Goal: Information Seeking & Learning: Learn about a topic

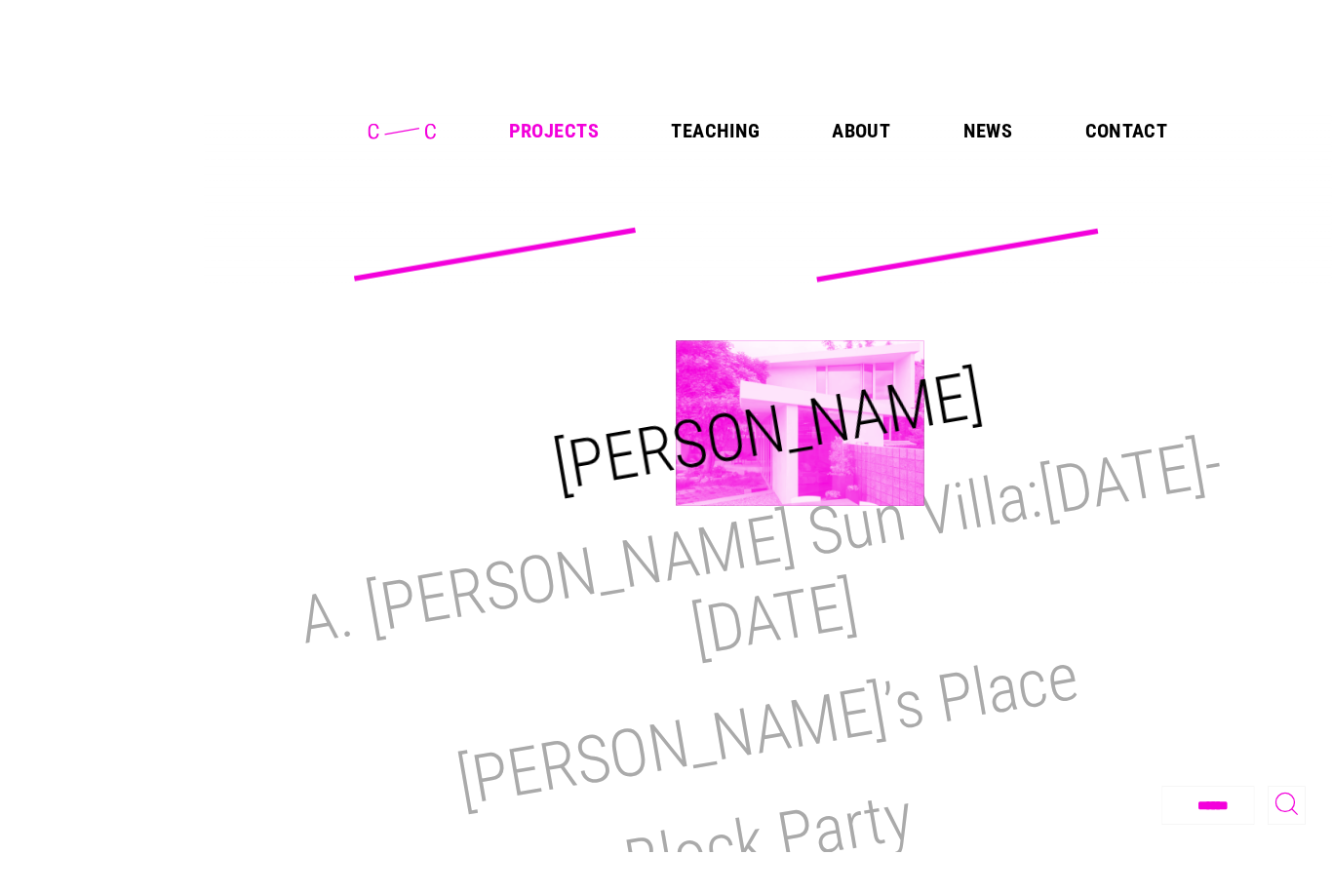
scroll to position [19, 0]
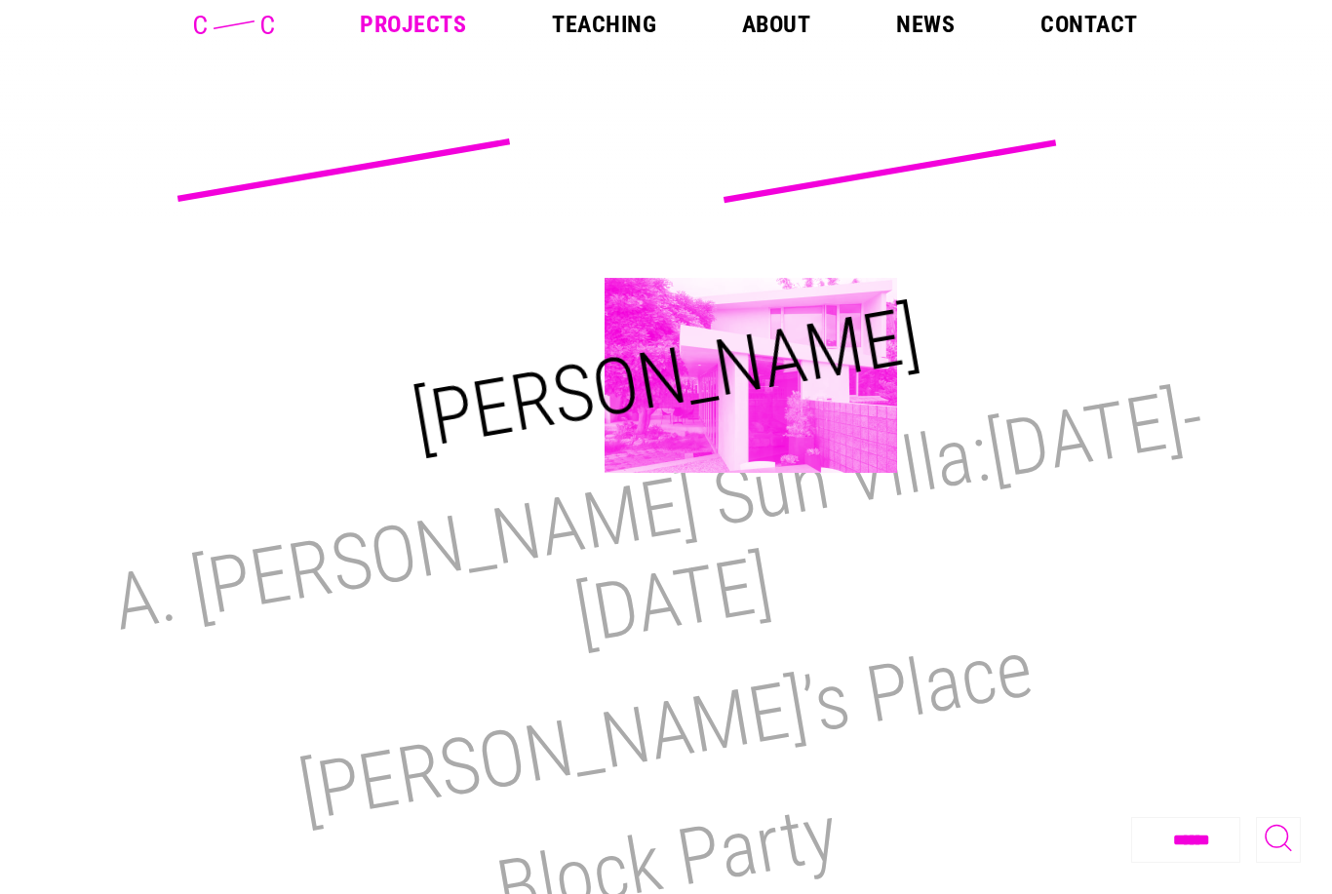
click at [751, 375] on h2 "M.H. Lair" at bounding box center [666, 378] width 520 height 177
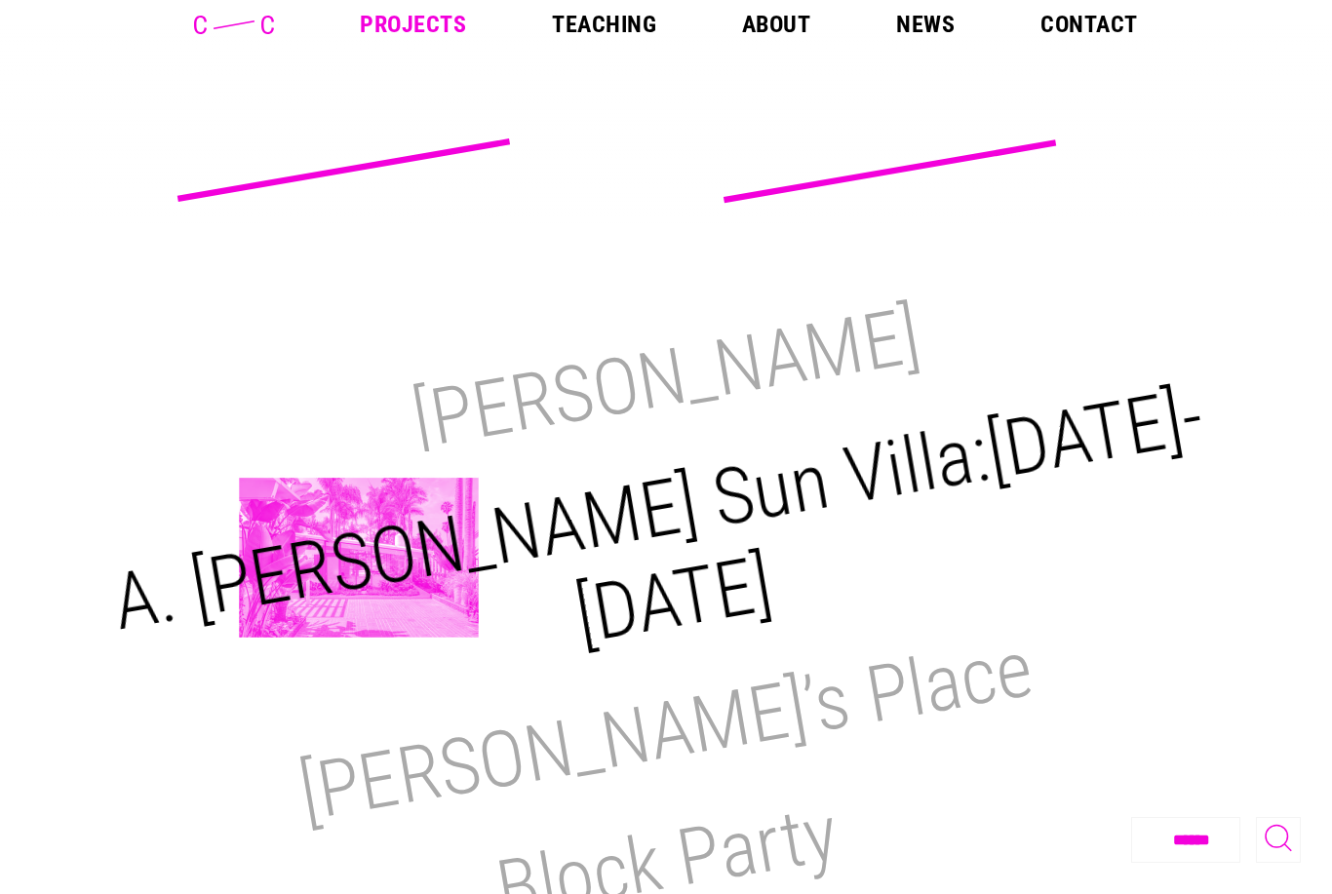
click at [359, 558] on h2 "A. Quincy Jones Sun Villa:1950-2021" at bounding box center [657, 517] width 1103 height 292
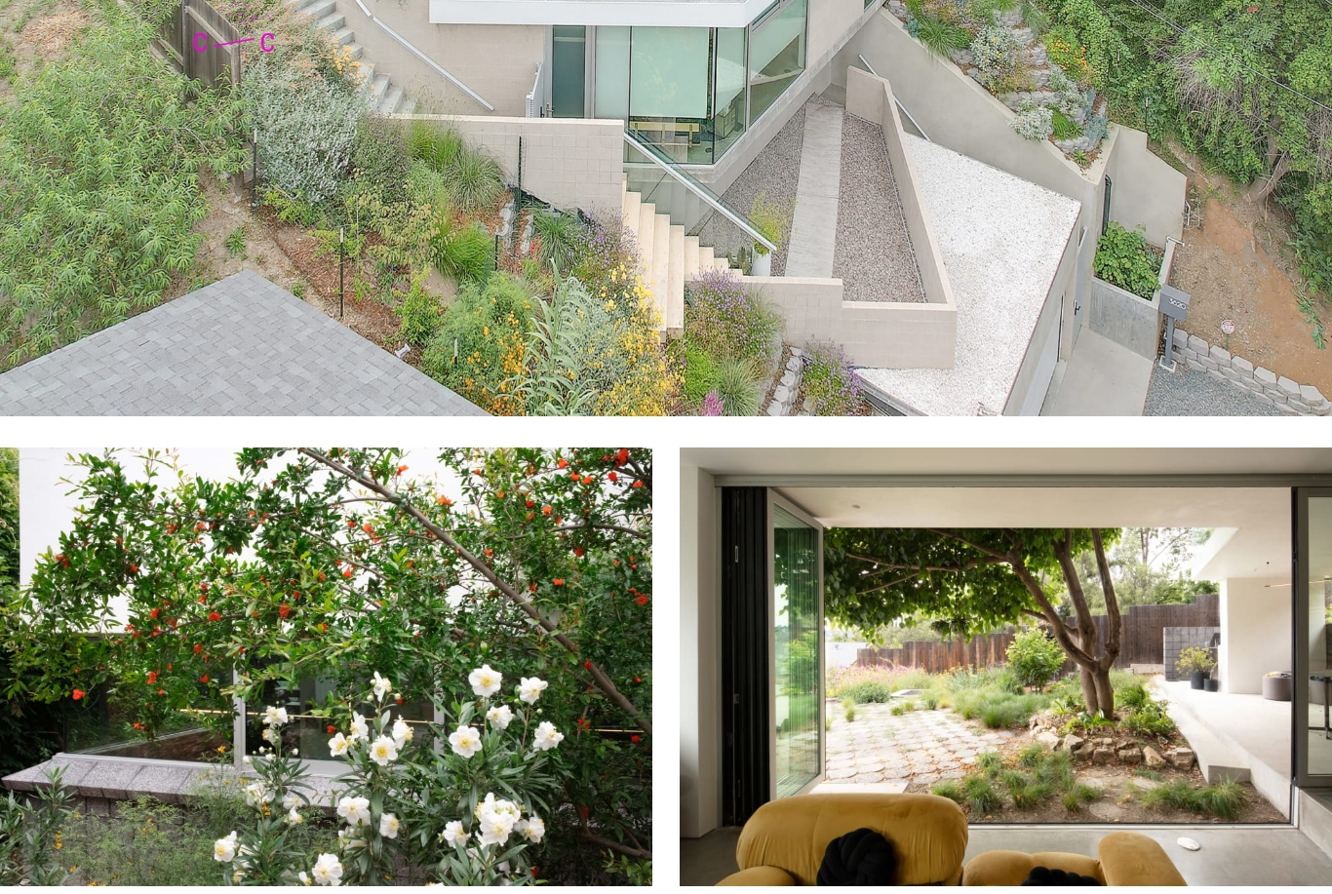
scroll to position [1786, 0]
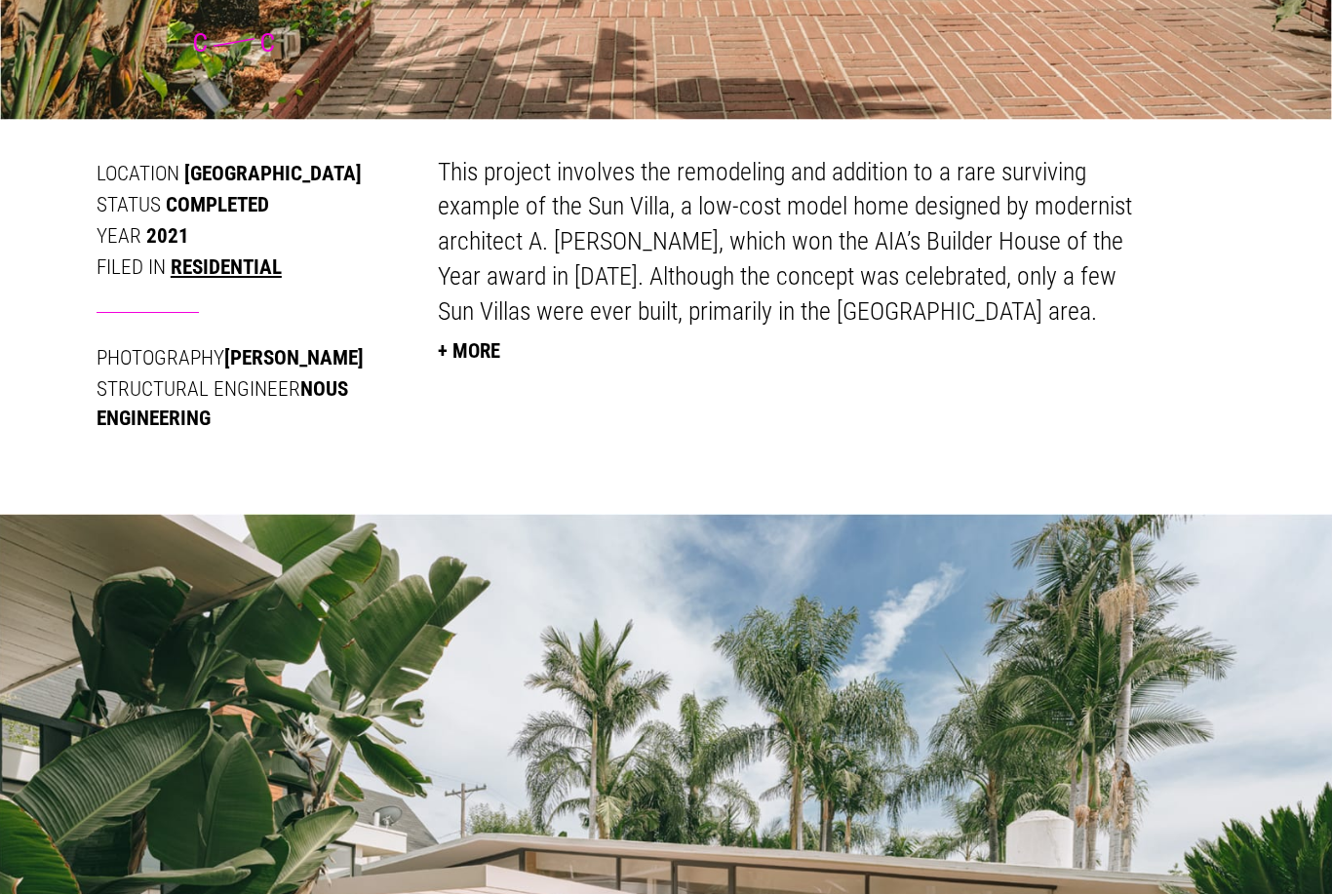
scroll to position [986, 0]
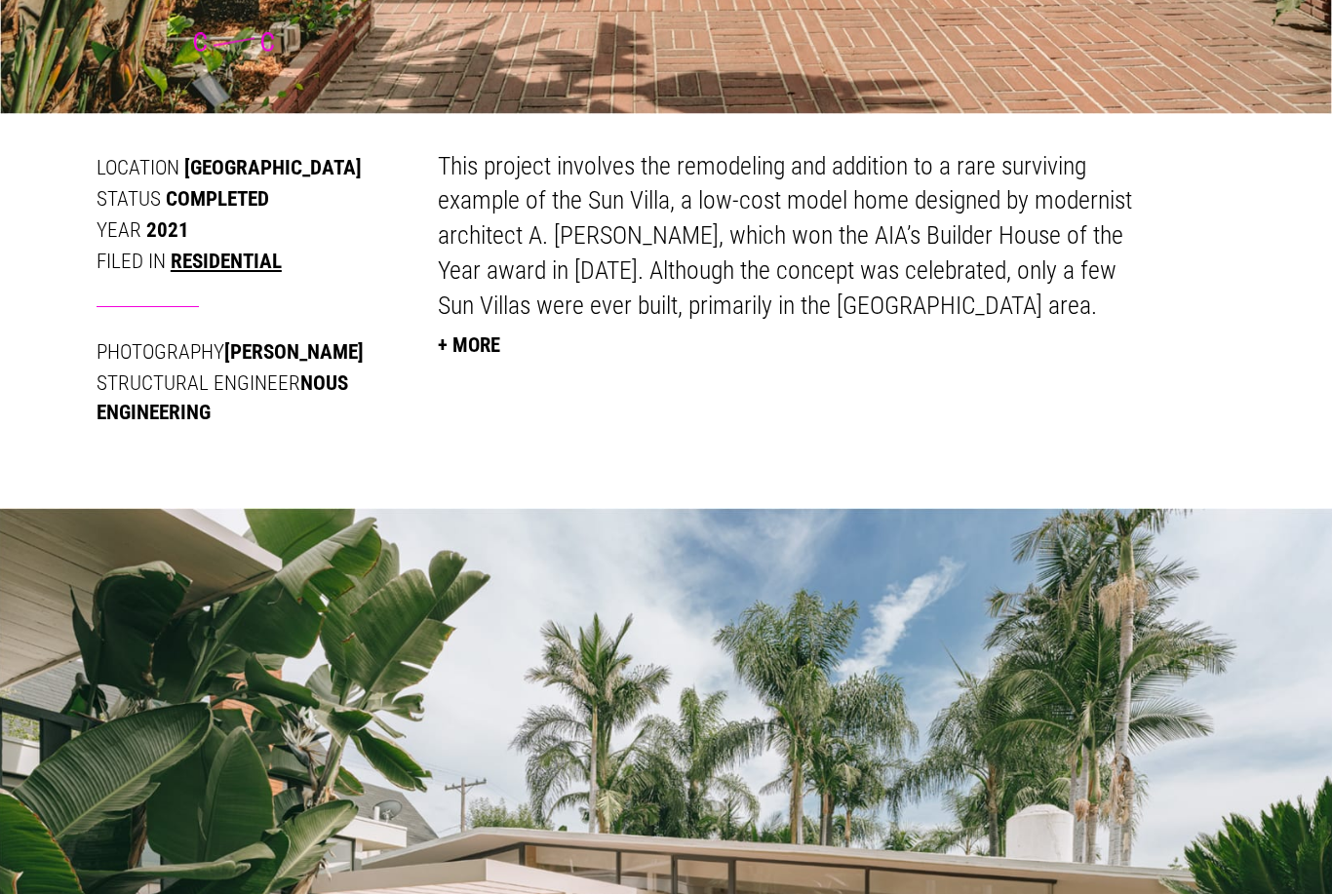
click at [445, 334] on button "+ More" at bounding box center [469, 346] width 62 height 43
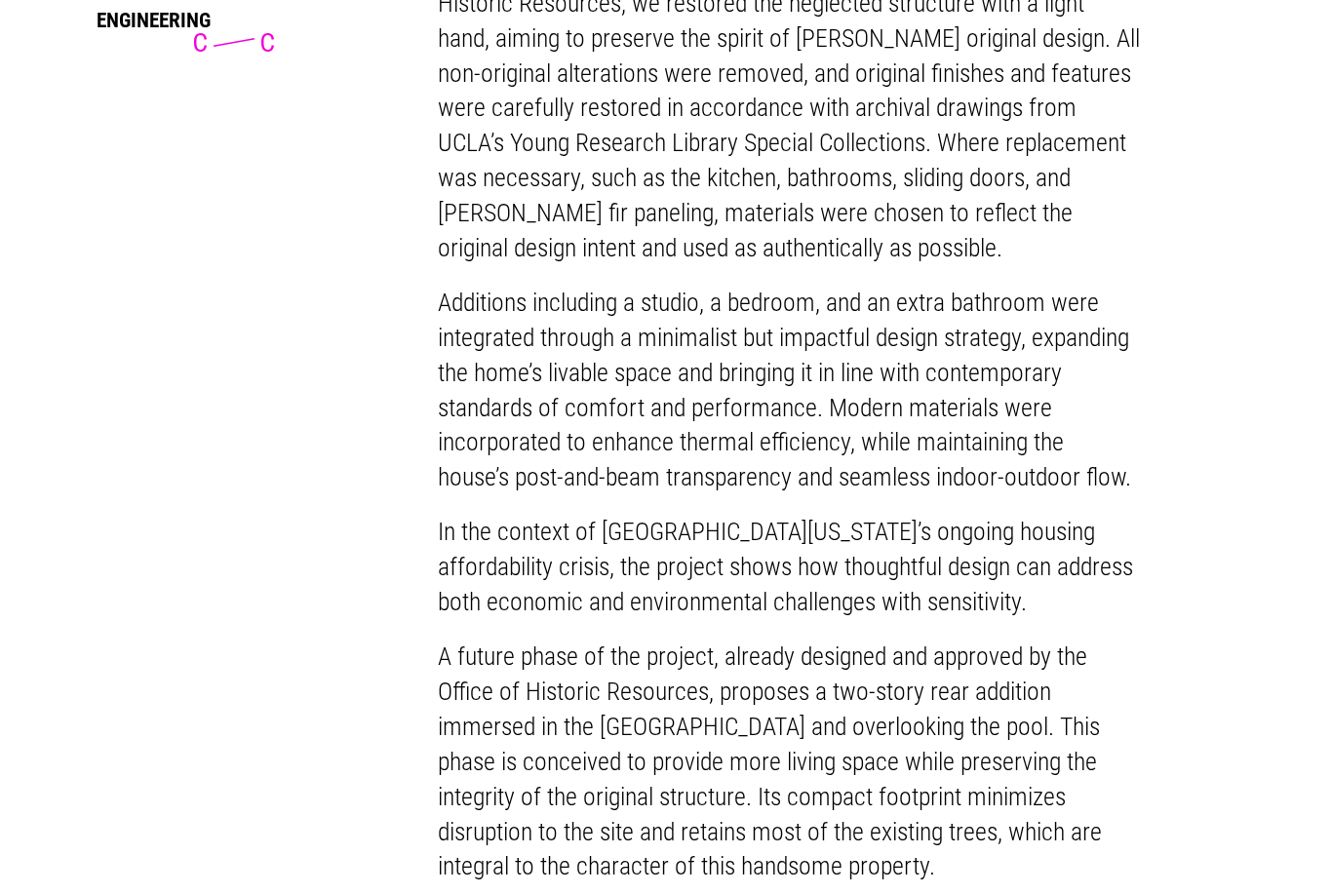
scroll to position [1406, 0]
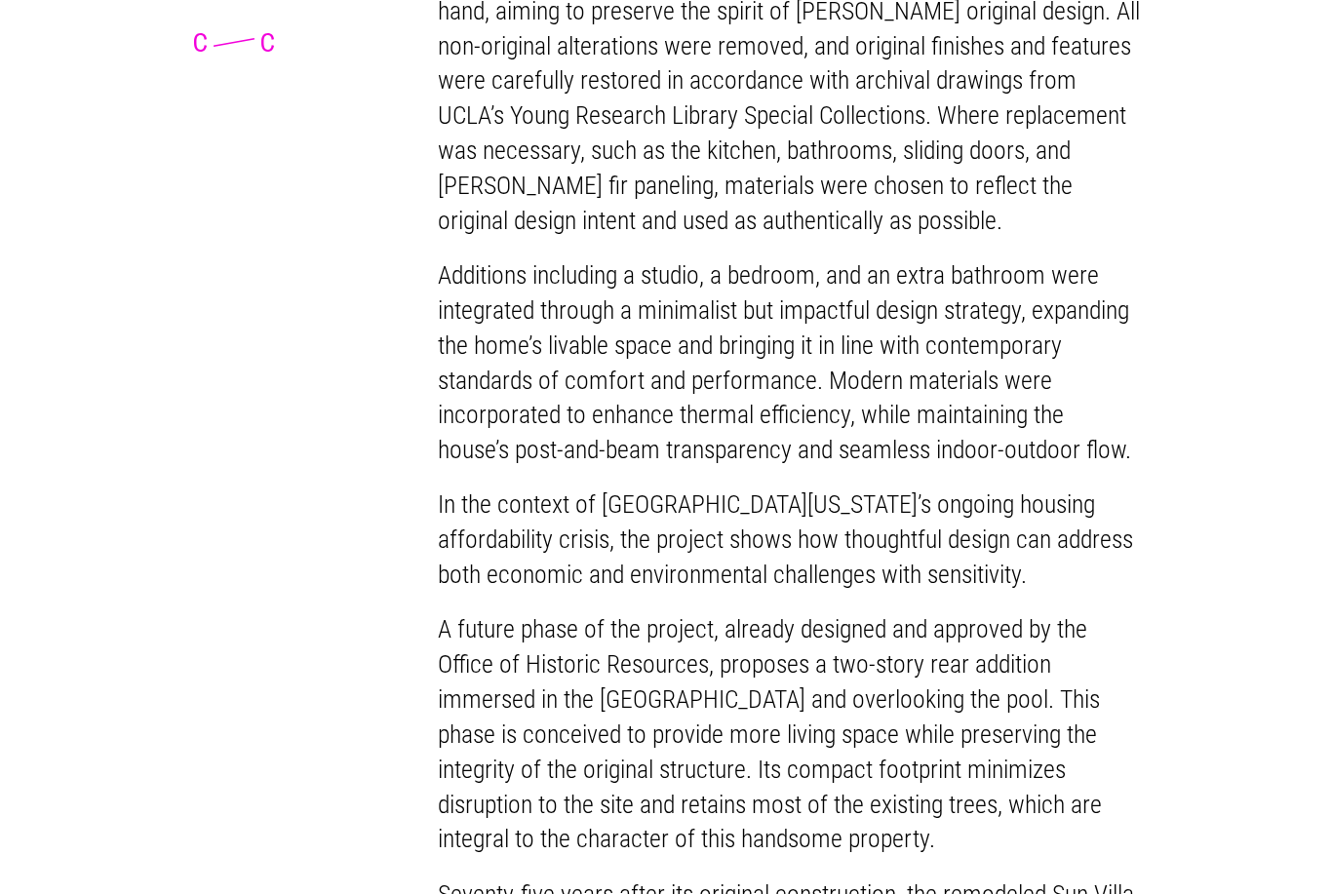
click at [1186, 638] on div "Location : Glendale Status : Completed Year : 2021 Filed in : Residential Photo…" at bounding box center [665, 388] width 1201 height 1316
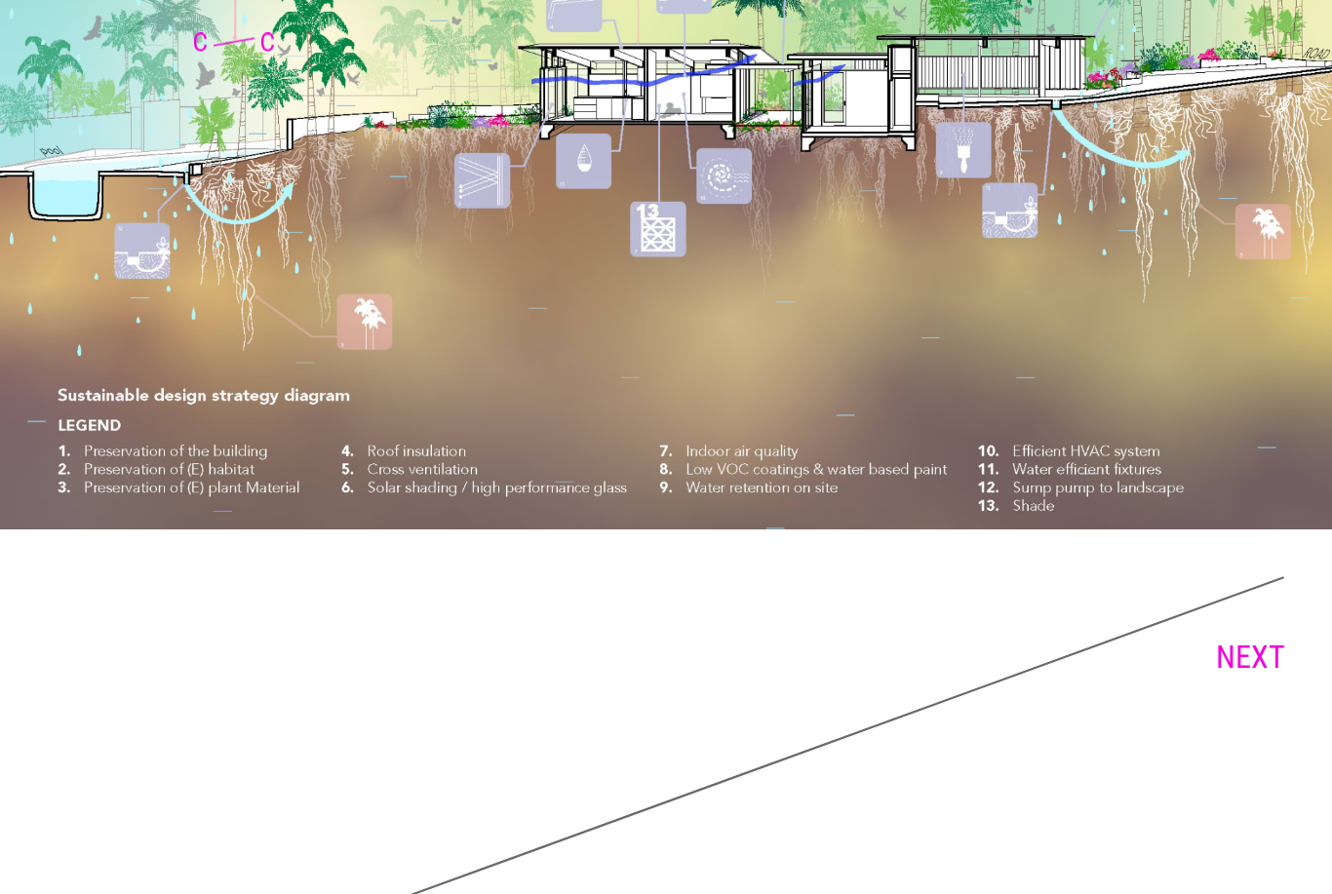
scroll to position [14817, 0]
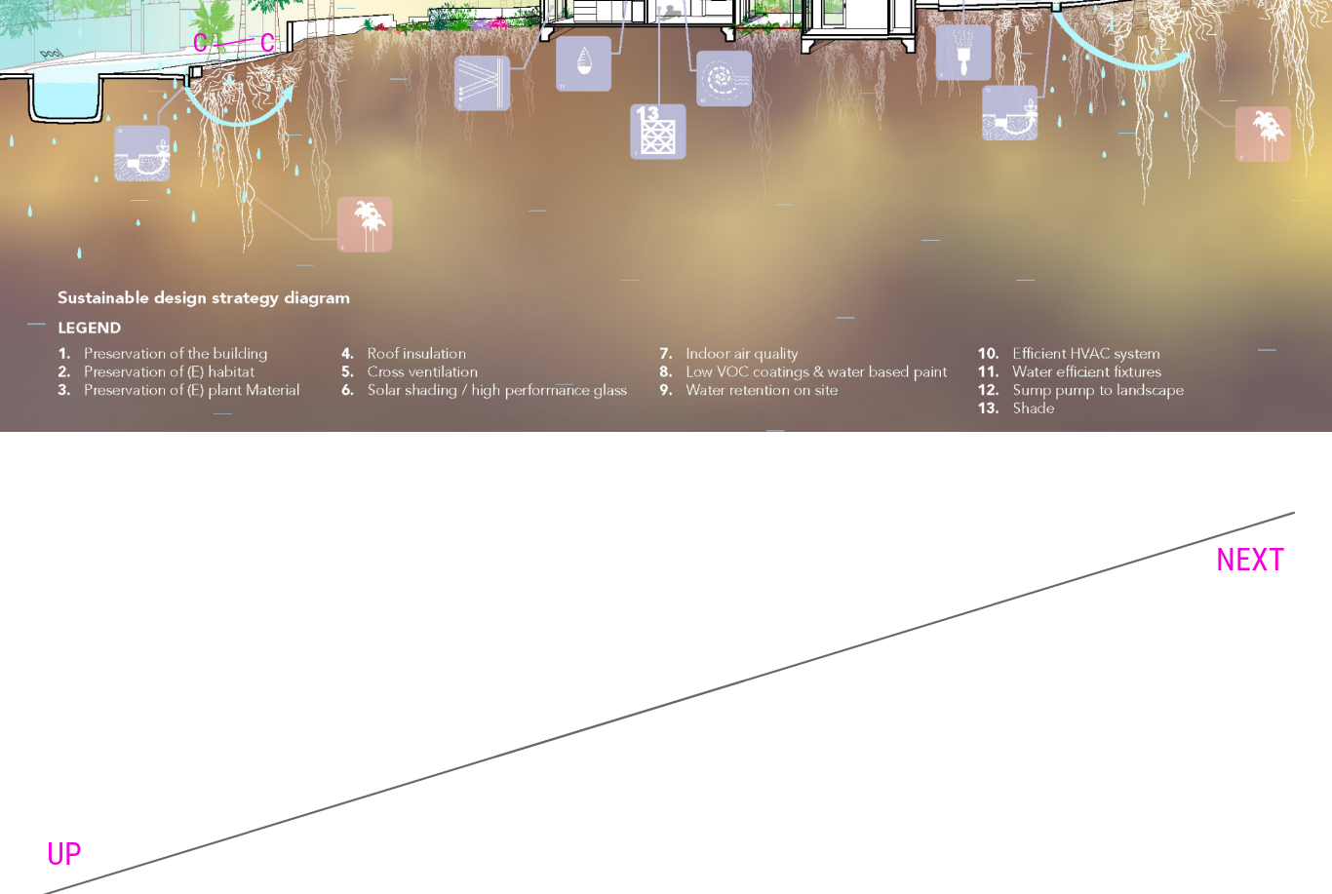
click at [1250, 541] on link "NEXT" at bounding box center [1250, 559] width 69 height 37
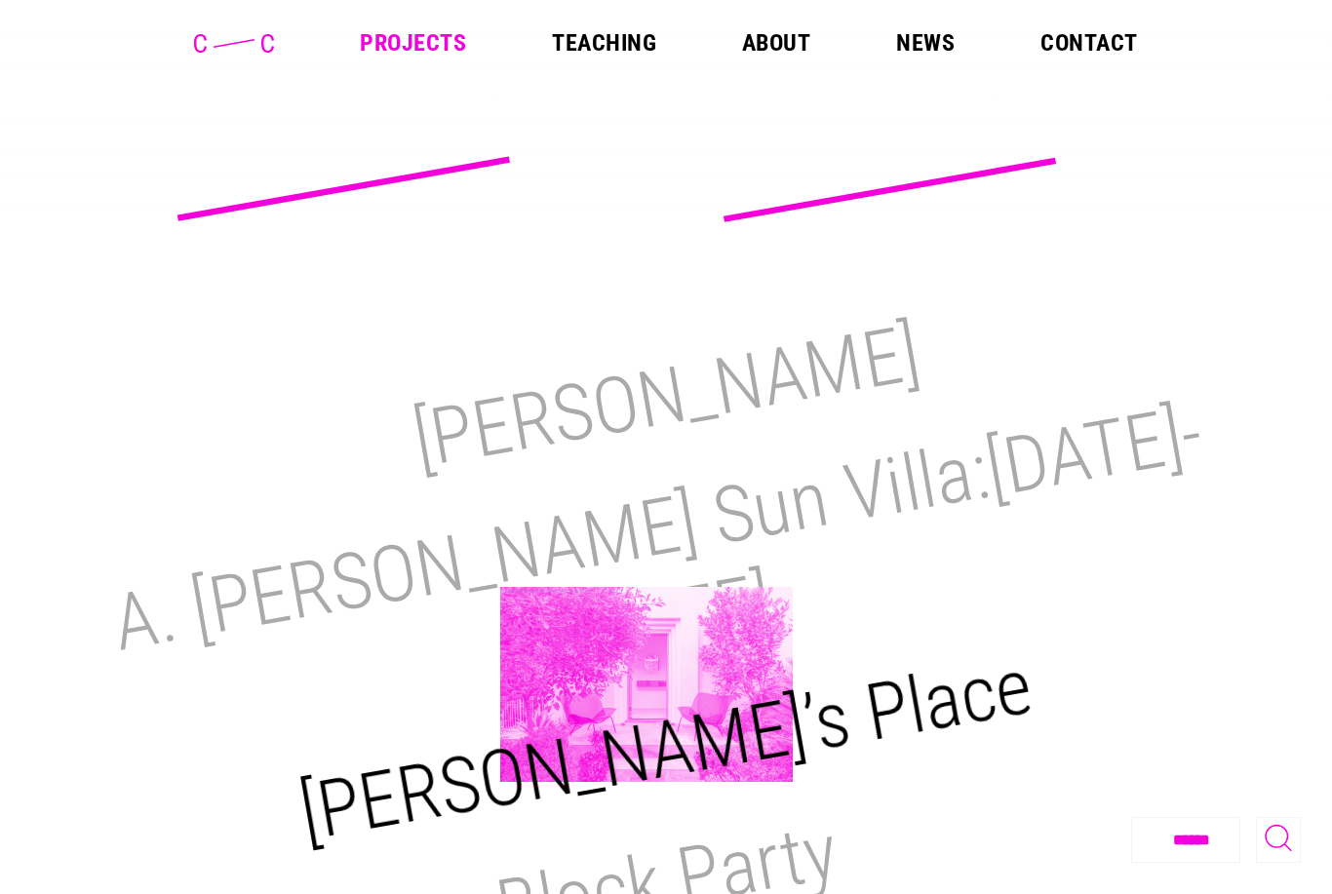
click at [646, 685] on h2 "[PERSON_NAME]’s Place" at bounding box center [667, 749] width 746 height 219
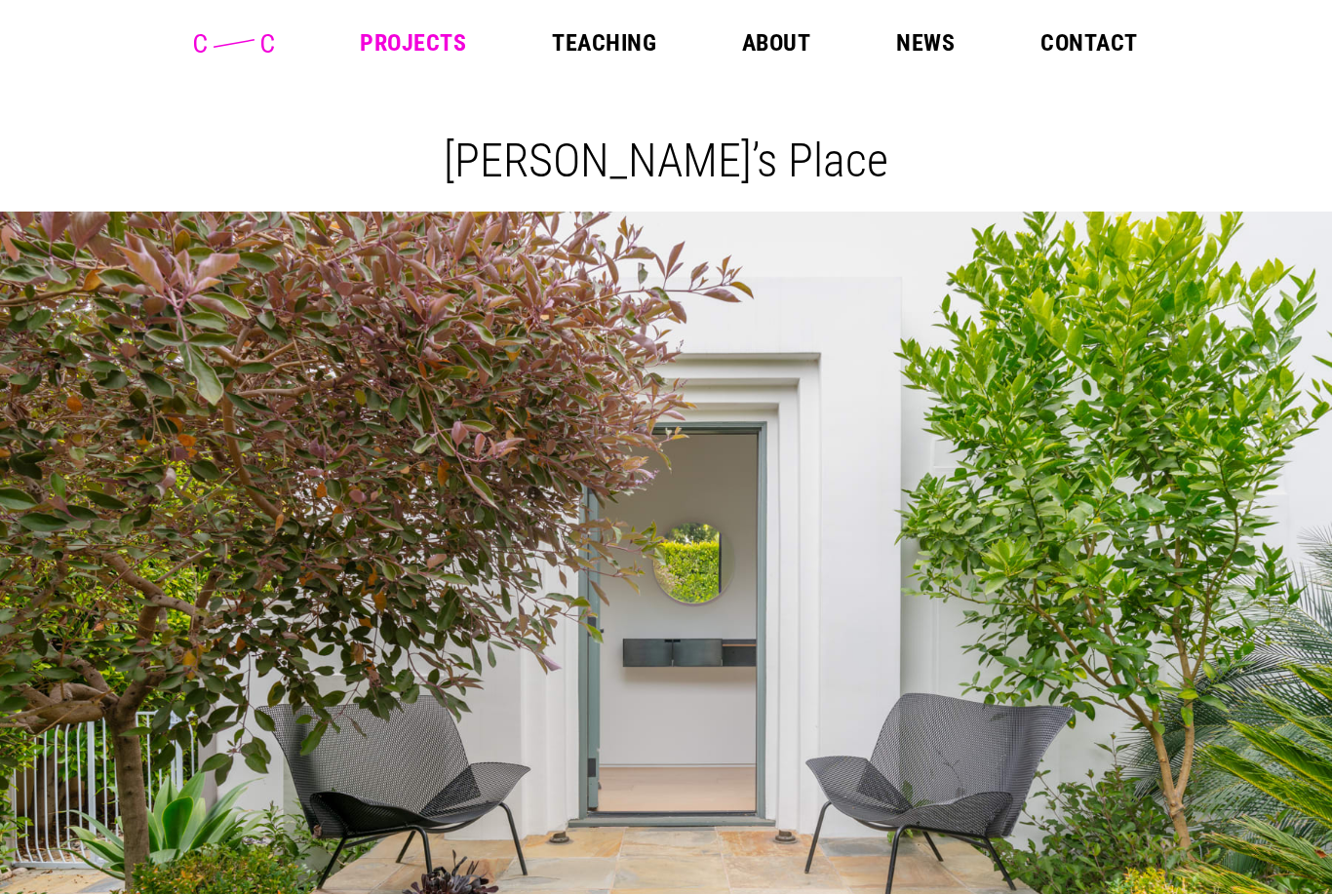
click at [661, 682] on img at bounding box center [666, 656] width 1332 height 888
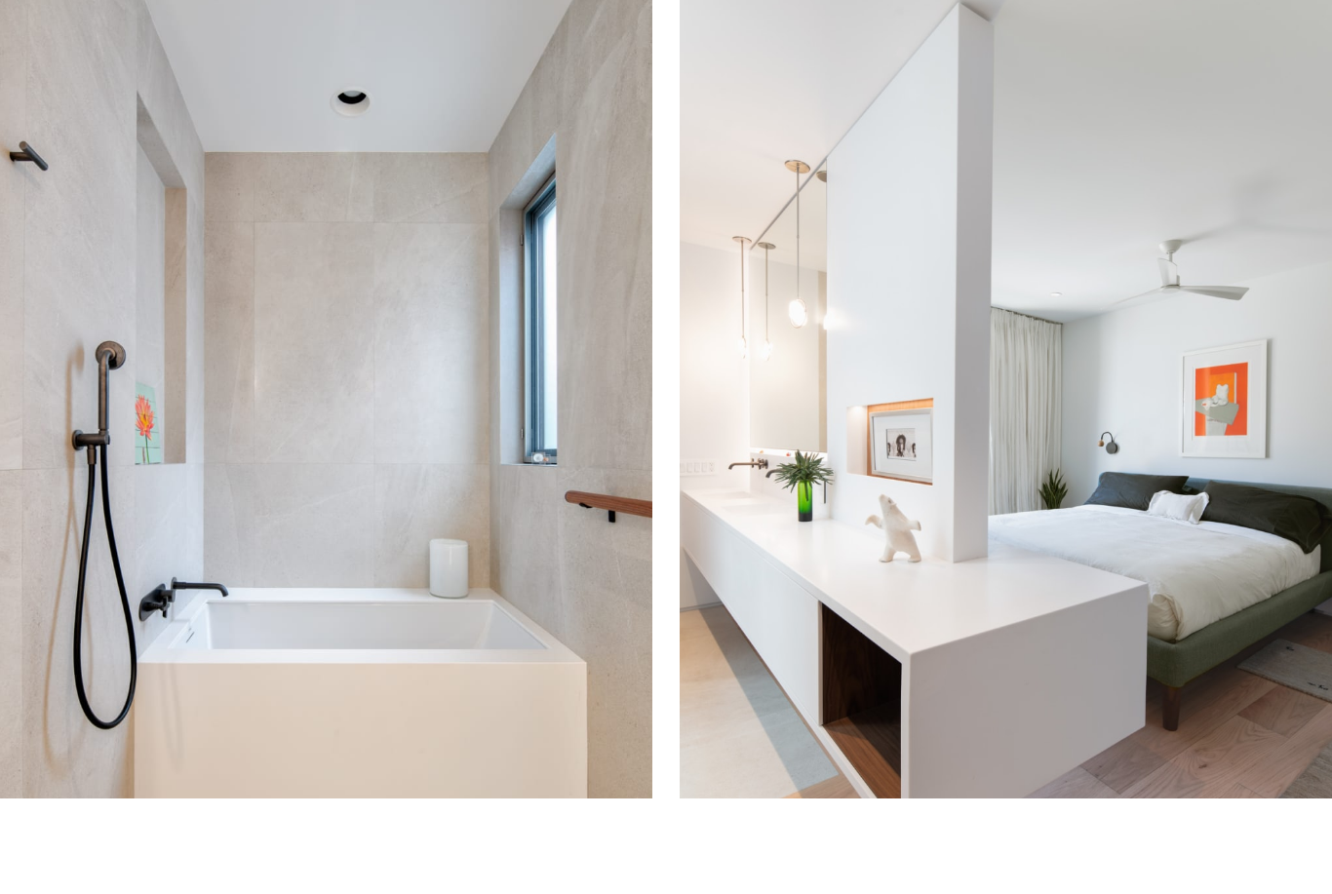
scroll to position [5667, 0]
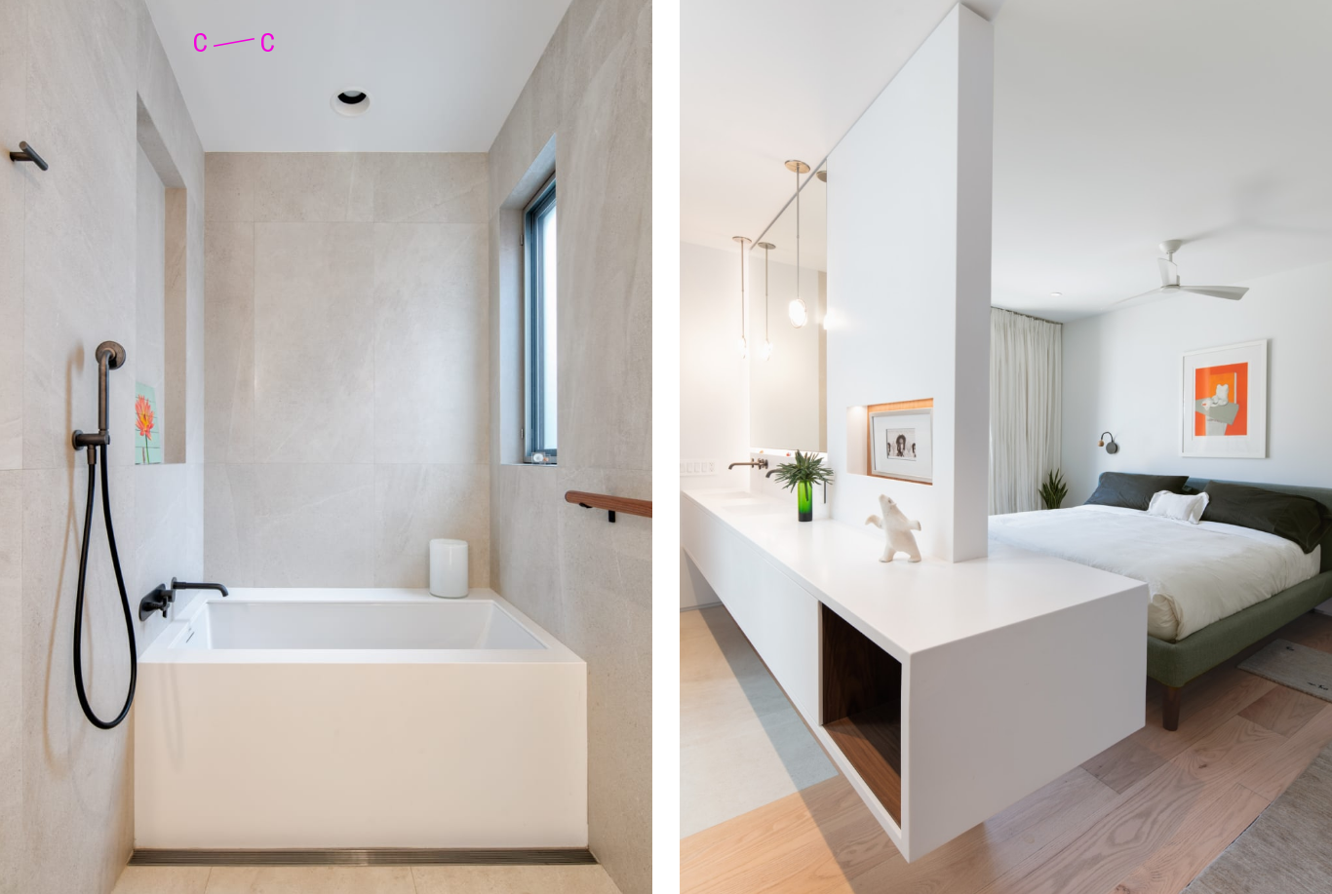
click at [828, 798] on img at bounding box center [1006, 443] width 652 height 982
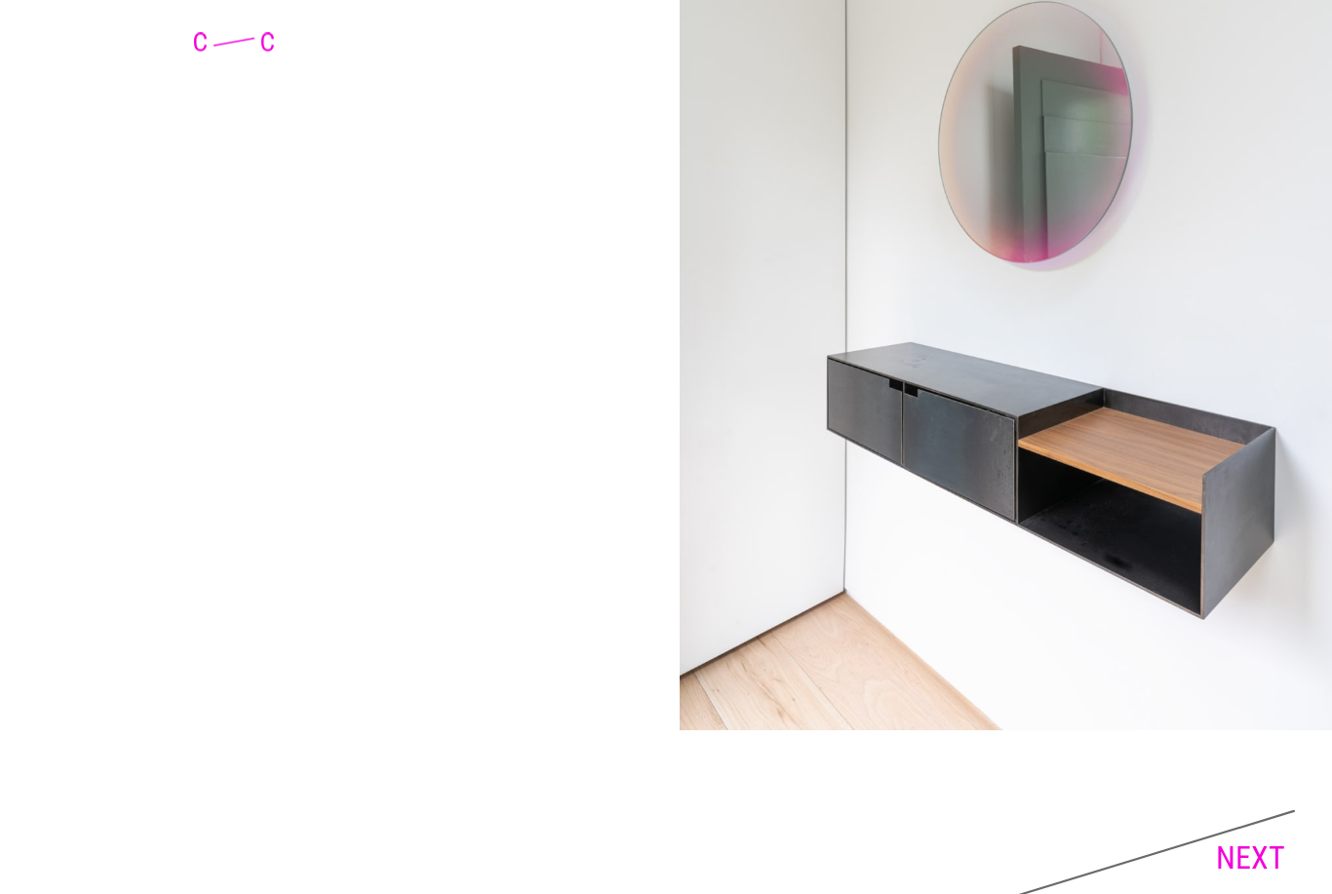
scroll to position [10684, 0]
click at [1282, 840] on link "NEXT" at bounding box center [1250, 858] width 69 height 37
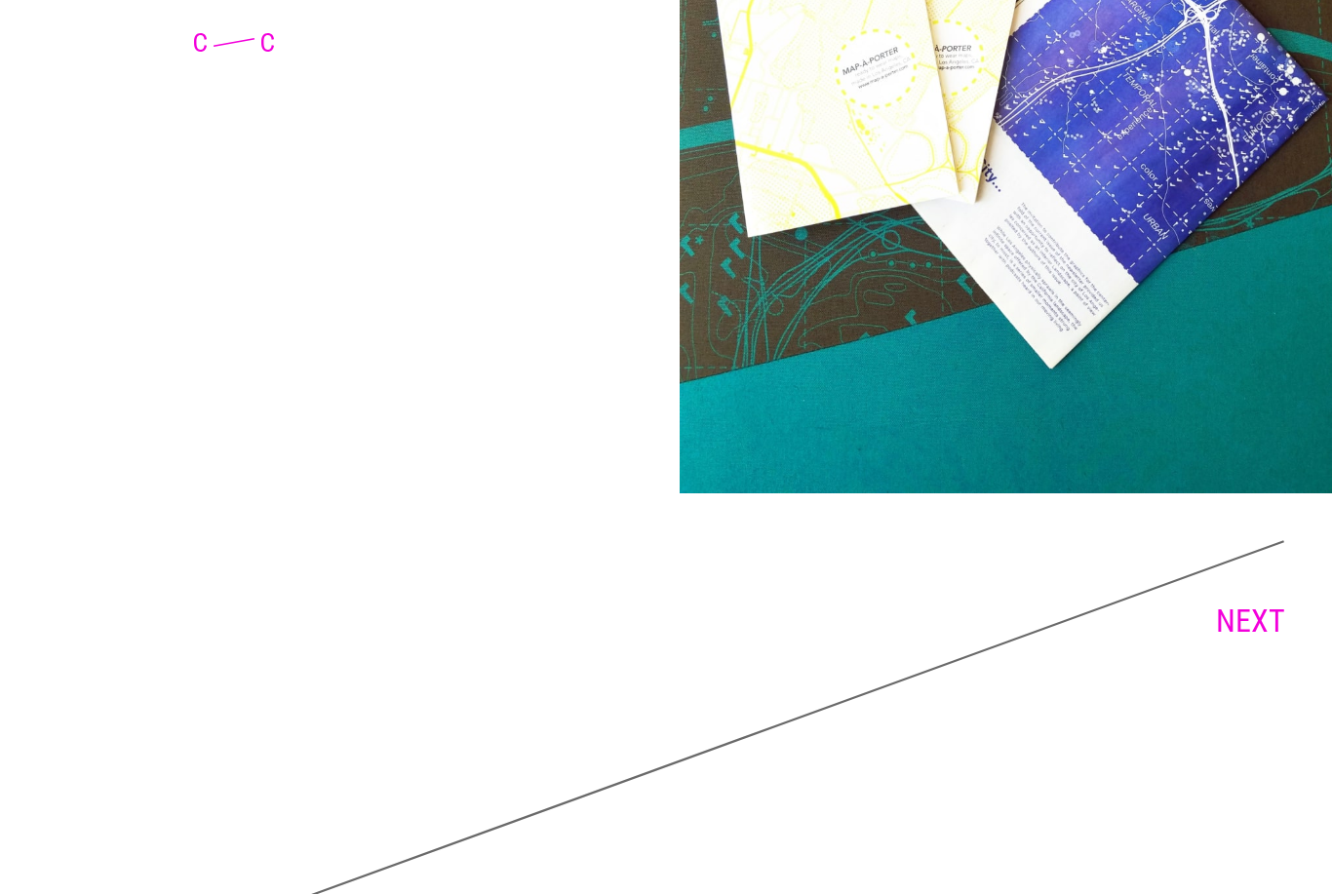
scroll to position [3979, 0]
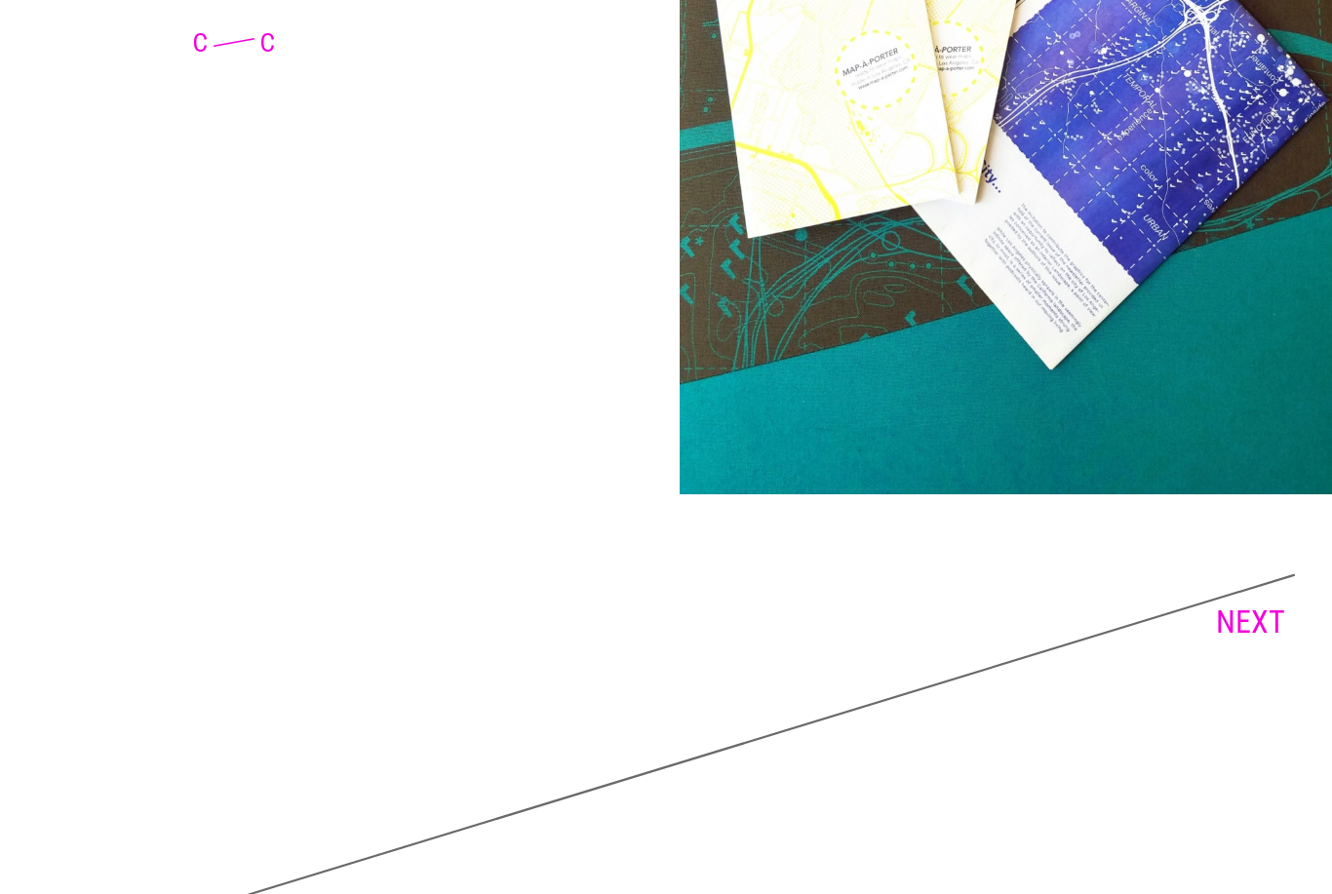
click at [1277, 615] on link "NEXT" at bounding box center [1250, 622] width 69 height 37
click at [1258, 604] on link "NEXT" at bounding box center [1250, 622] width 69 height 37
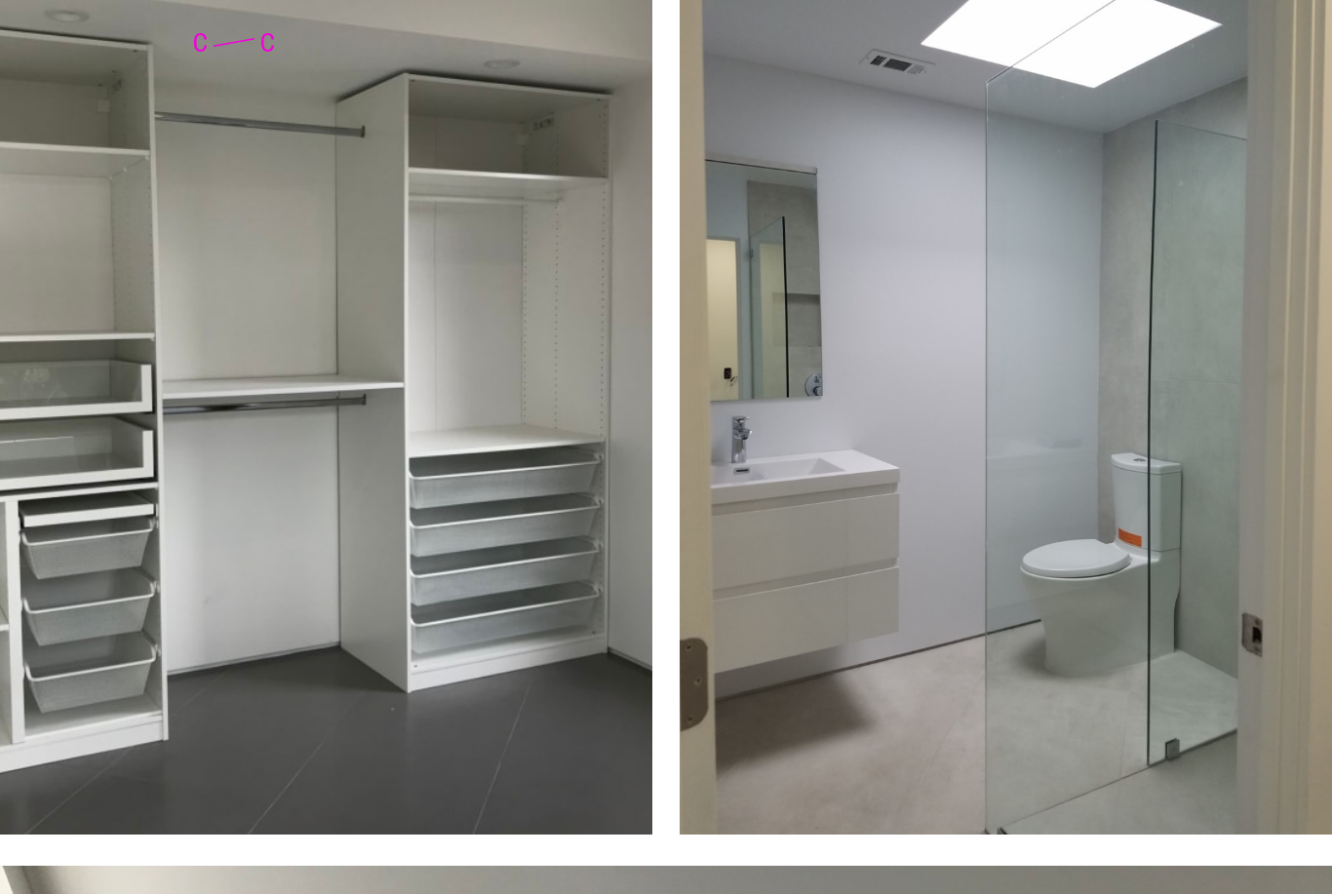
scroll to position [5755, 0]
click at [9, 458] on img at bounding box center [326, 389] width 652 height 890
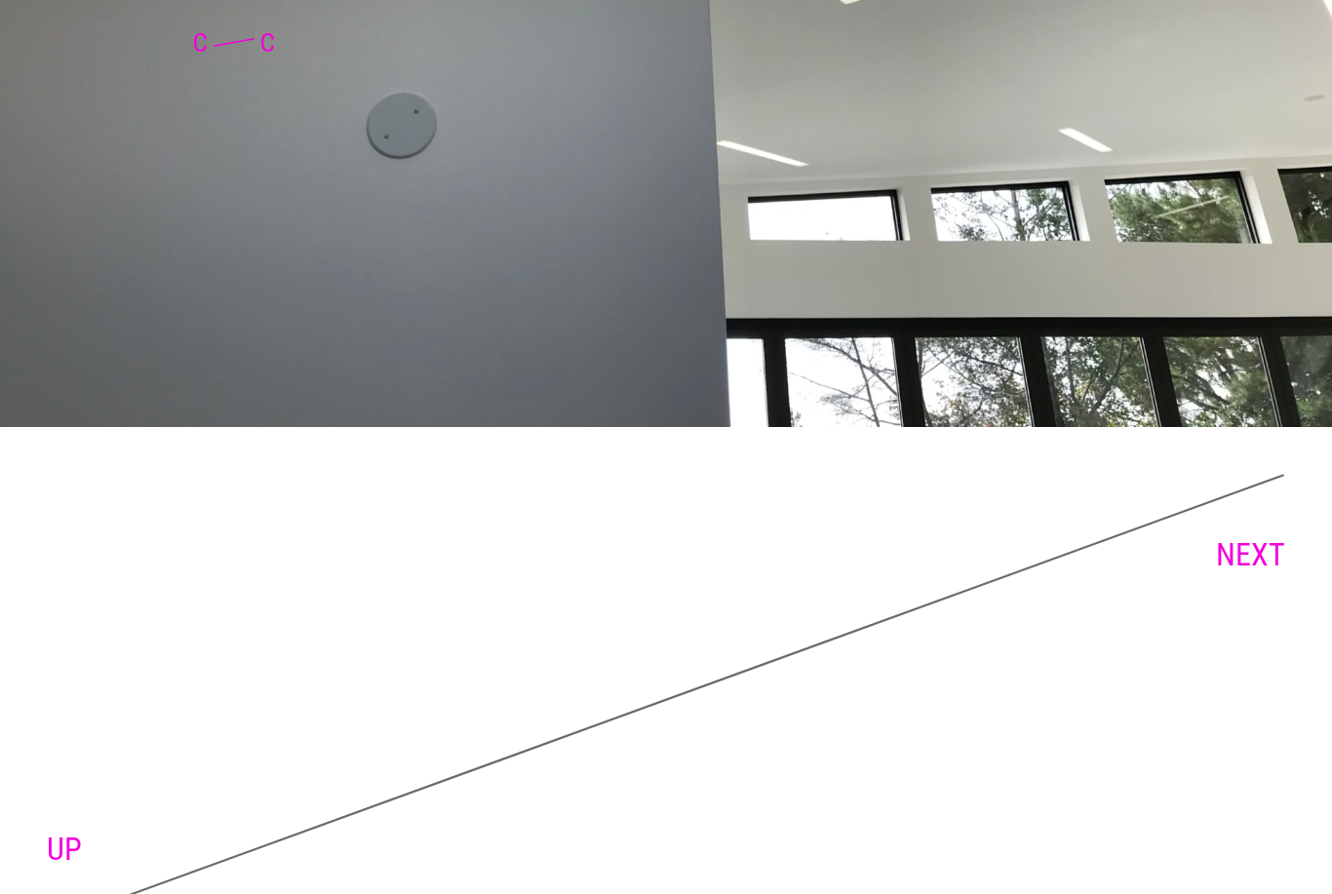
scroll to position [7213, 0]
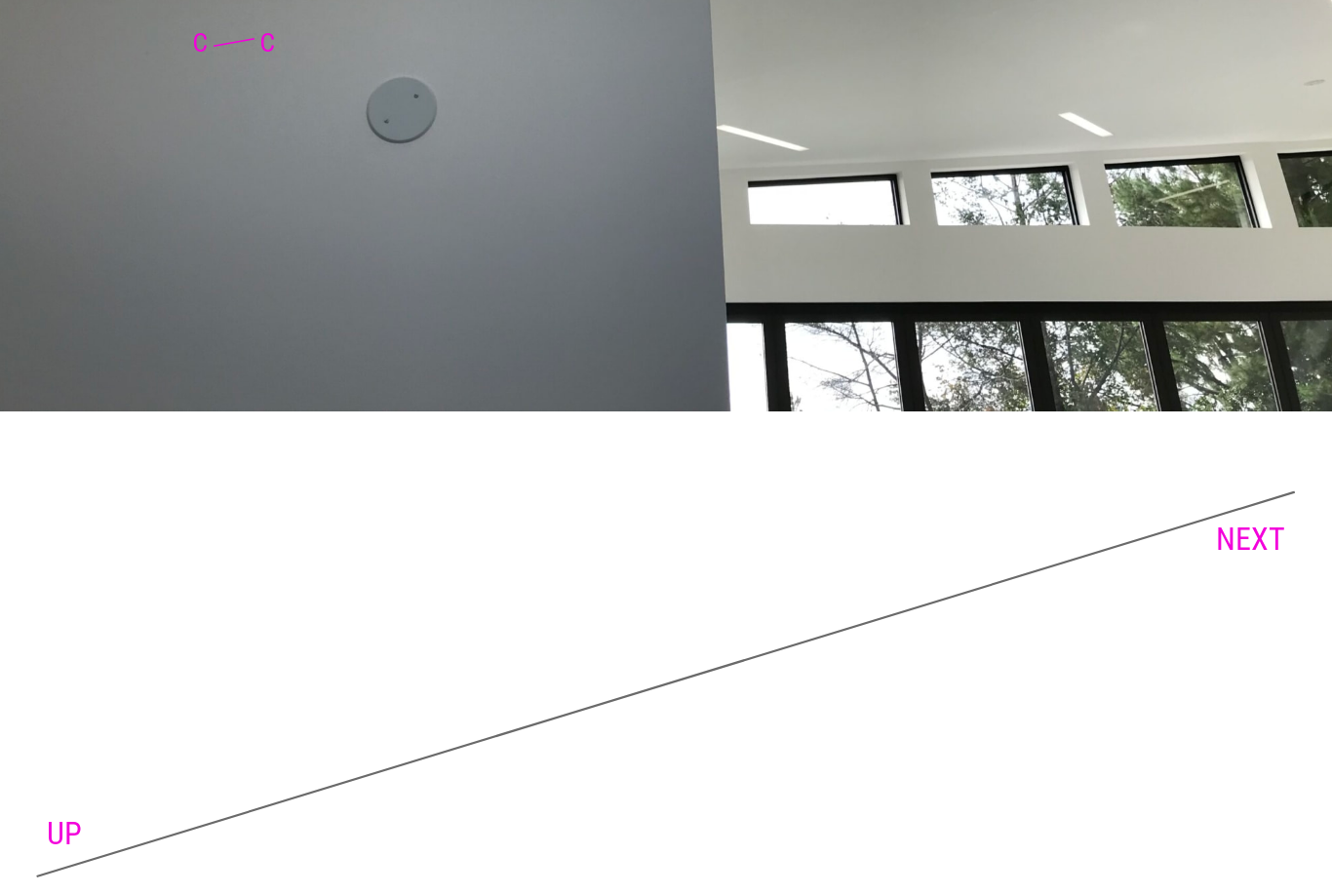
click at [1259, 539] on link "NEXT" at bounding box center [1250, 539] width 69 height 37
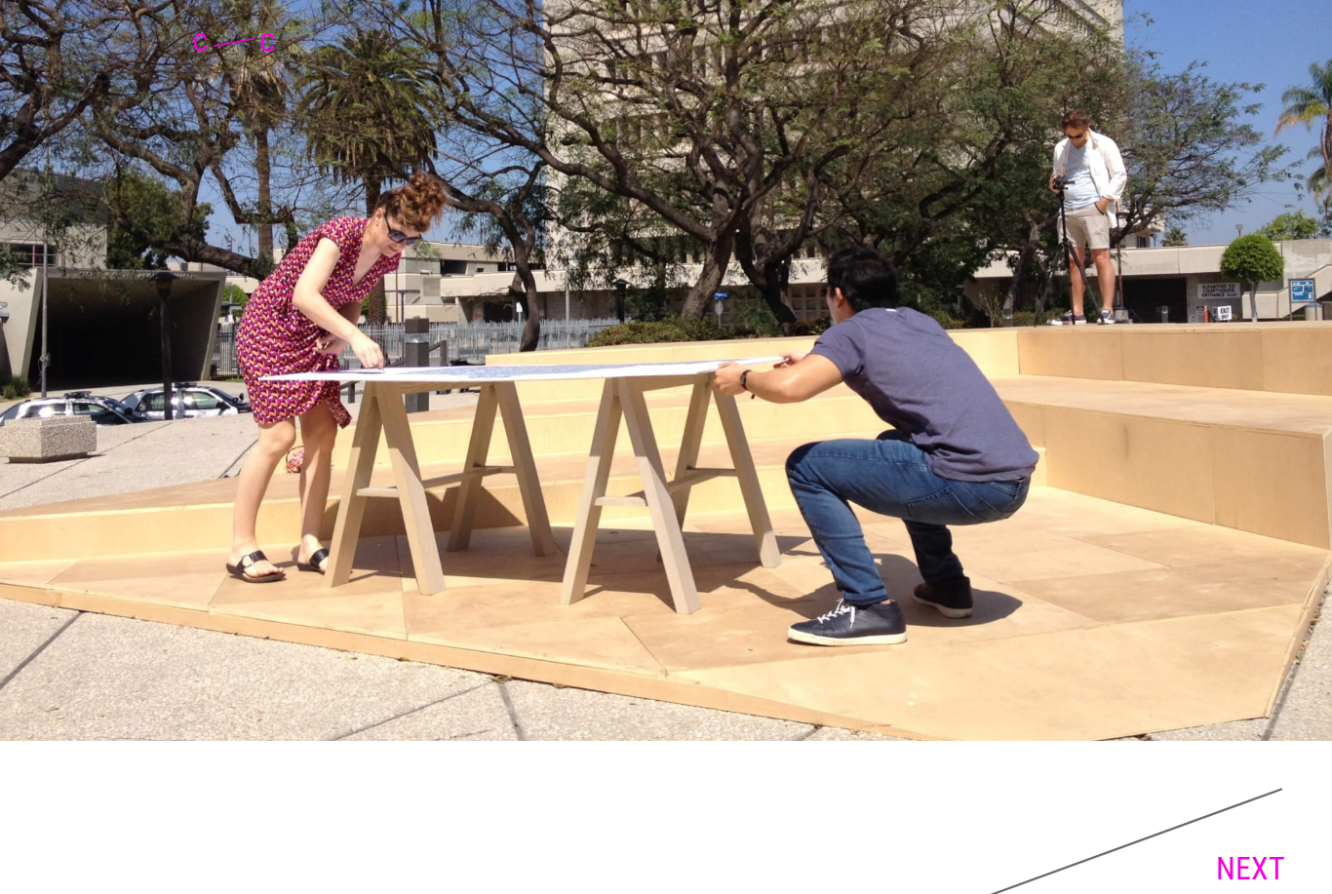
scroll to position [11787, 0]
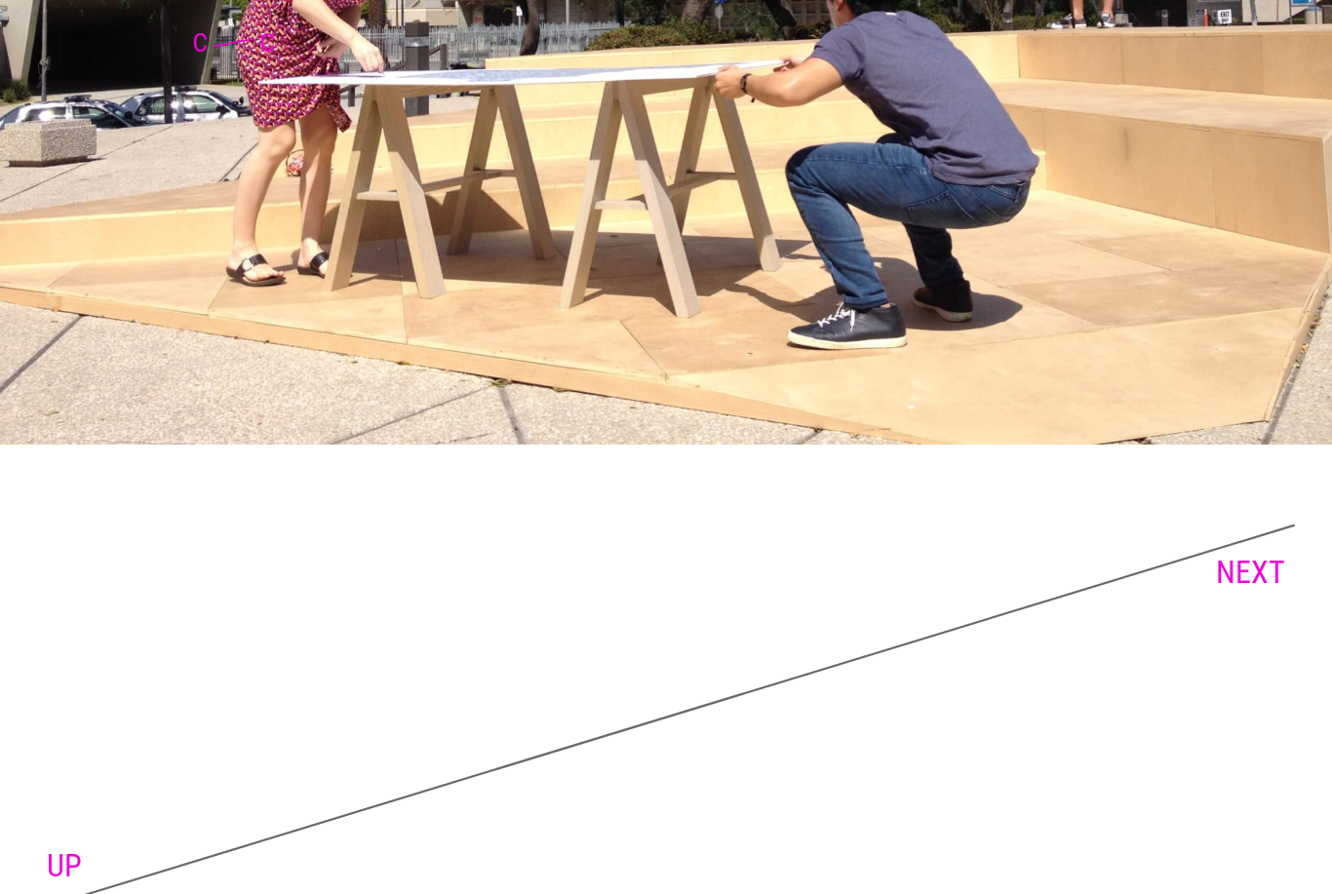
click at [1256, 554] on link "NEXT" at bounding box center [1250, 572] width 69 height 37
click at [1261, 554] on link "NEXT" at bounding box center [1250, 572] width 69 height 37
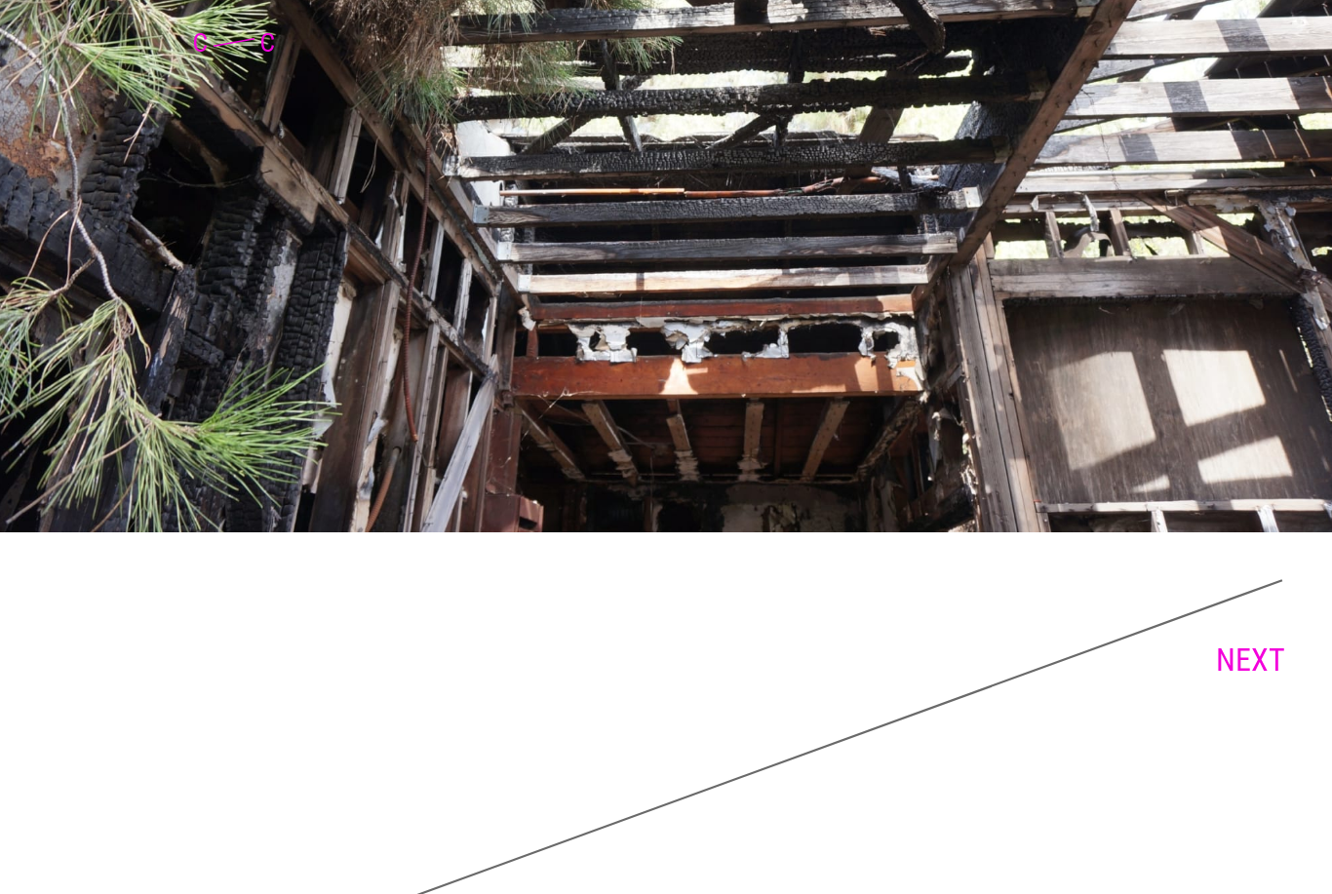
scroll to position [9682, 0]
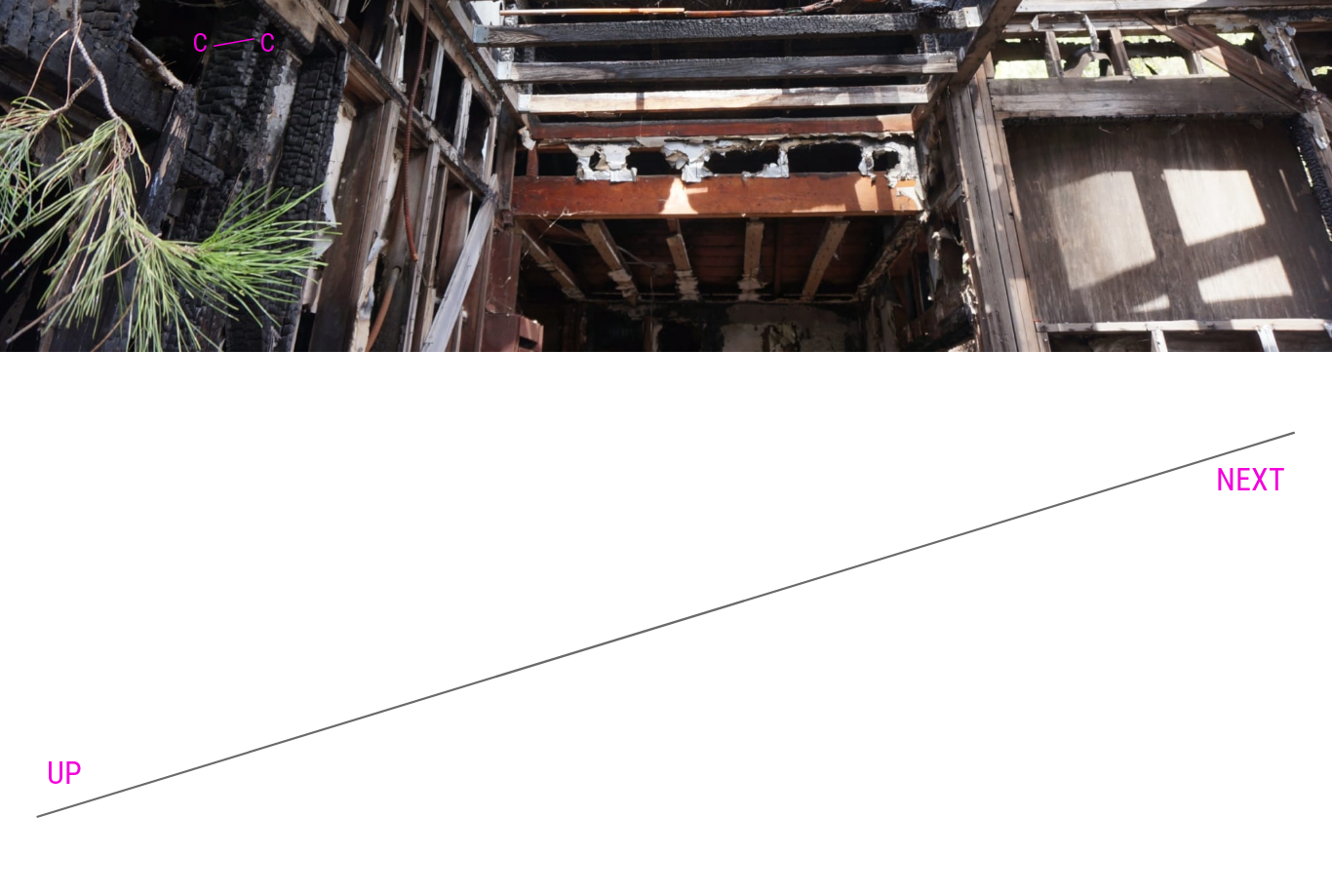
click at [1224, 498] on link "NEXT" at bounding box center [1250, 479] width 69 height 37
